Goal: Navigation & Orientation: Find specific page/section

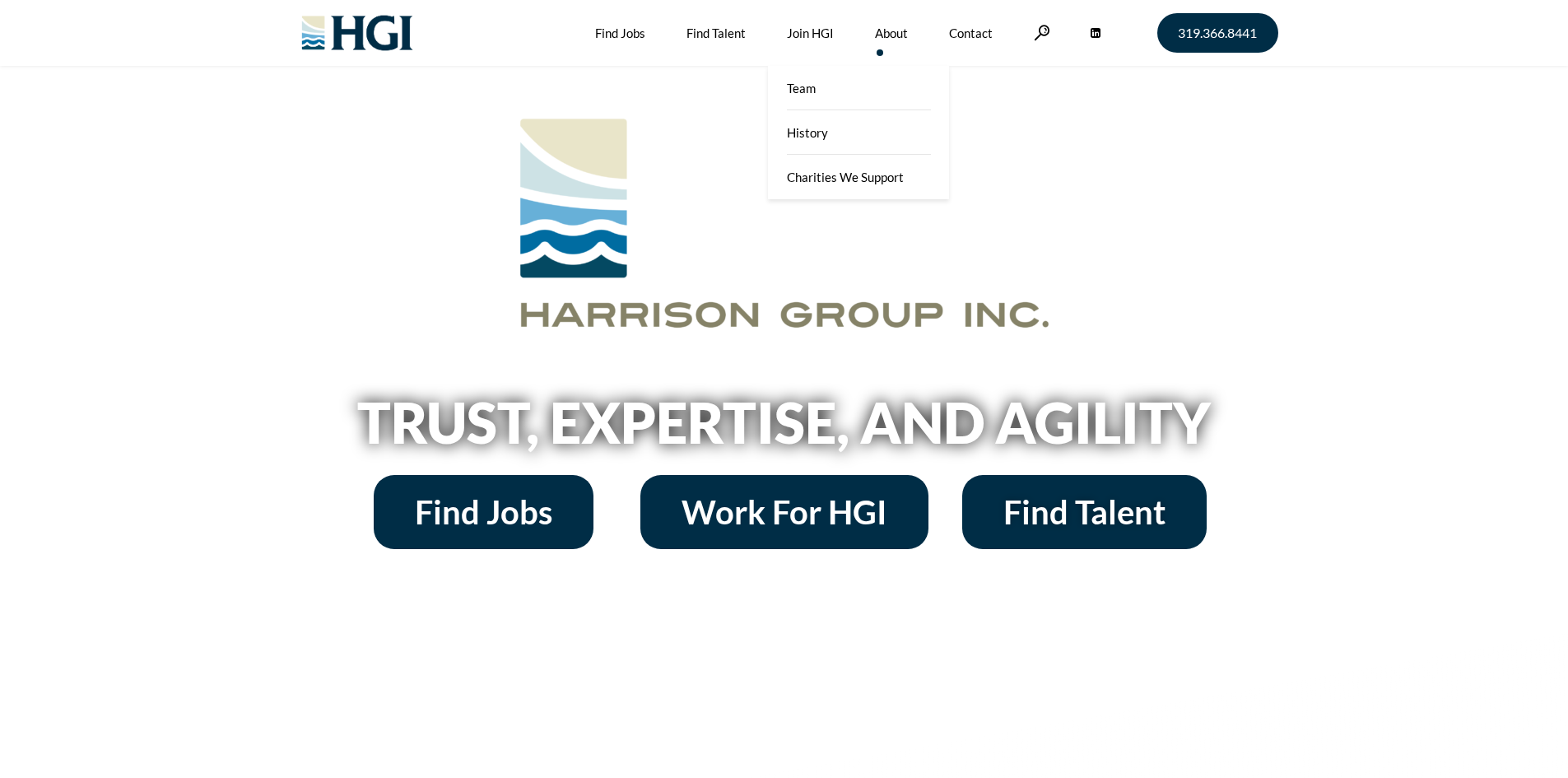
click at [883, 29] on link "About" at bounding box center [891, 33] width 33 height 65
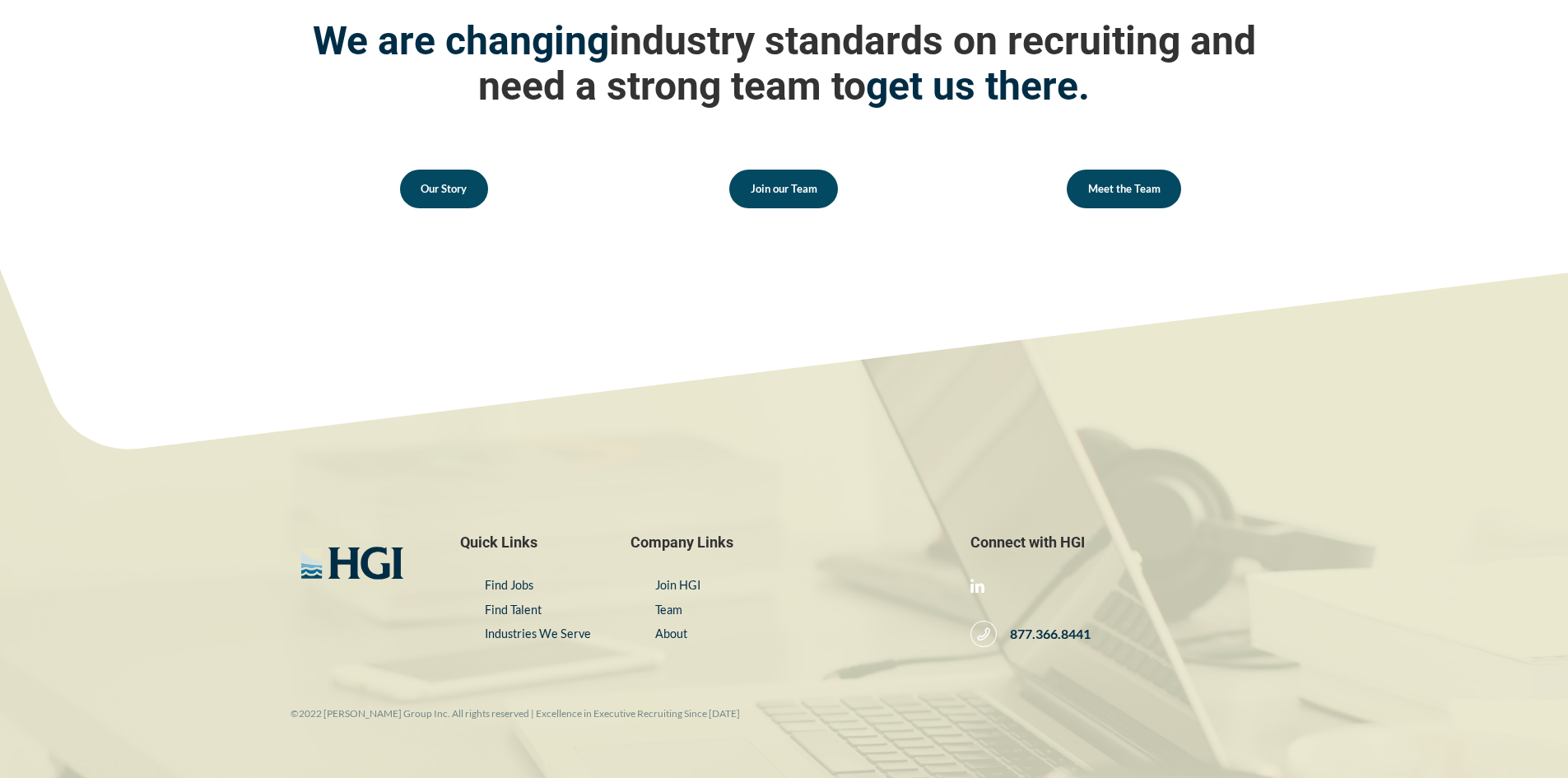
scroll to position [2395, 0]
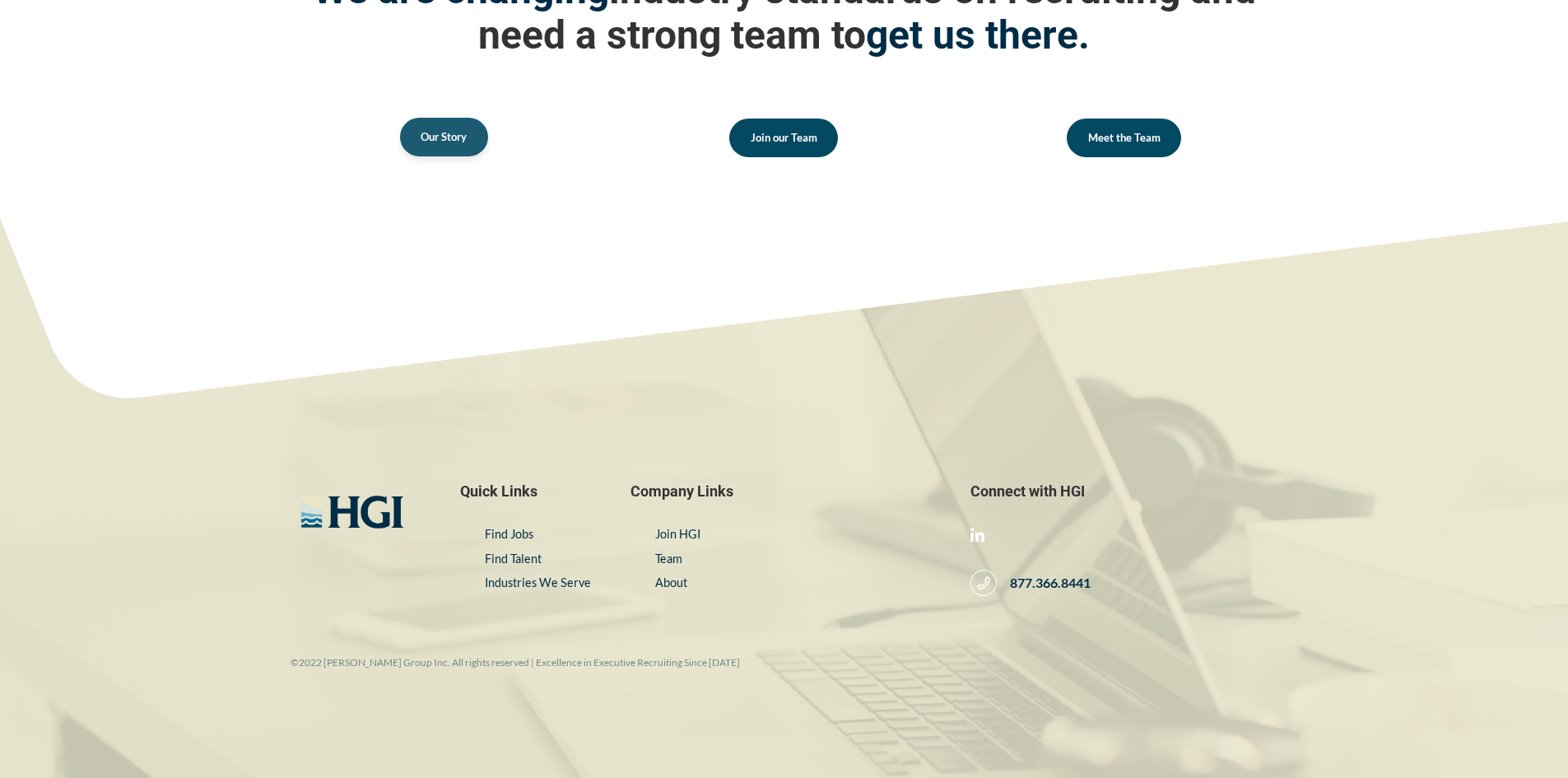
click at [456, 132] on span "Our Story" at bounding box center [443, 137] width 46 height 11
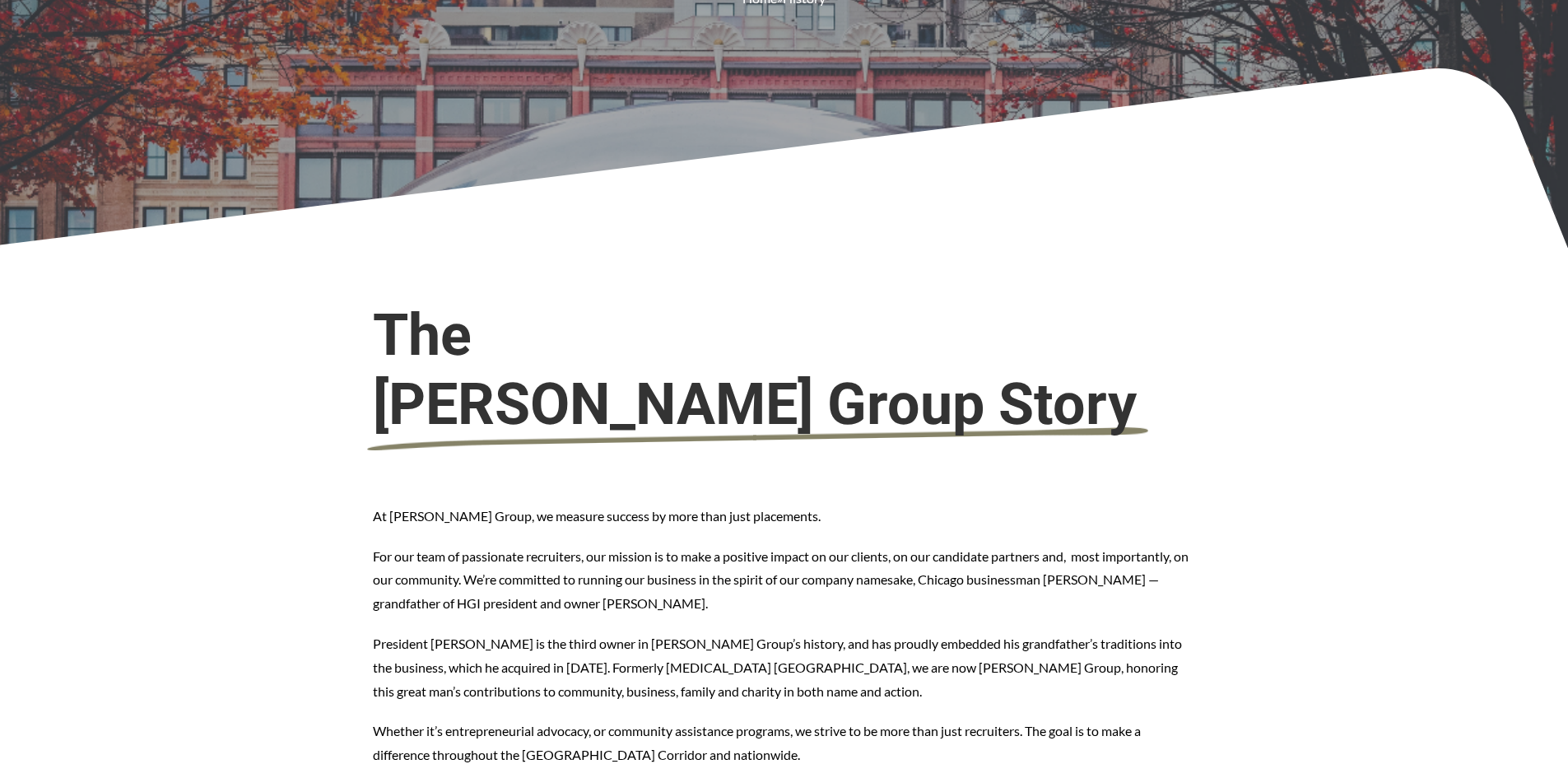
scroll to position [247, 0]
